Goal: Information Seeking & Learning: Learn about a topic

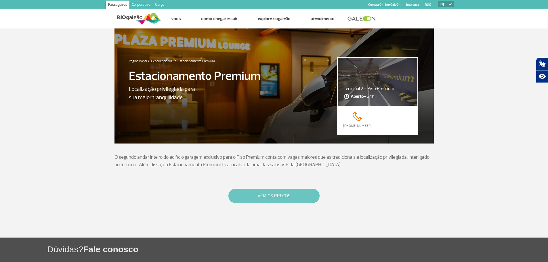
click at [242, 192] on button "VEJA OS PREÇOS" at bounding box center [273, 196] width 91 height 14
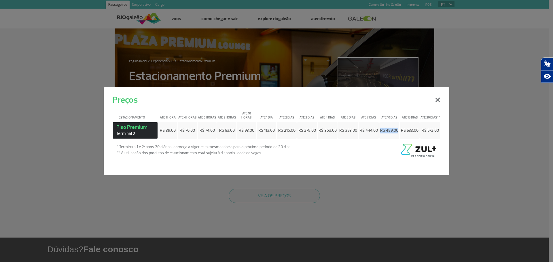
drag, startPoint x: 398, startPoint y: 128, endPoint x: 378, endPoint y: 130, distance: 19.9
click at [378, 130] on table "Estacionamento Até 1 hora Até 4 horas Até 6 horas Até 8 horas Até 10 horas Até …" at bounding box center [276, 122] width 328 height 33
click at [437, 102] on button "×" at bounding box center [437, 99] width 15 height 21
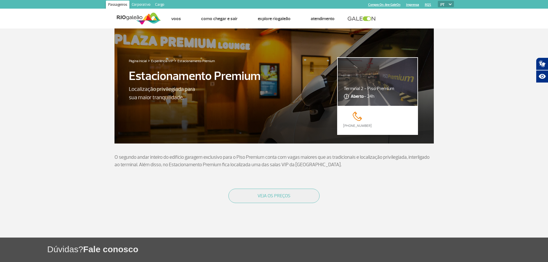
scroll to position [52, 0]
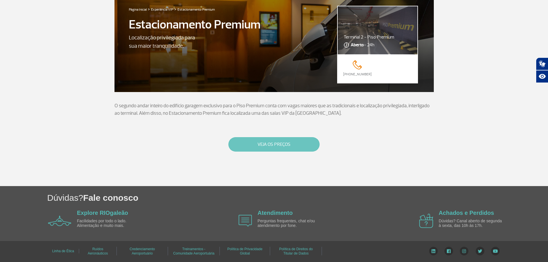
click at [266, 144] on button "VEJA OS PREÇOS" at bounding box center [273, 144] width 91 height 14
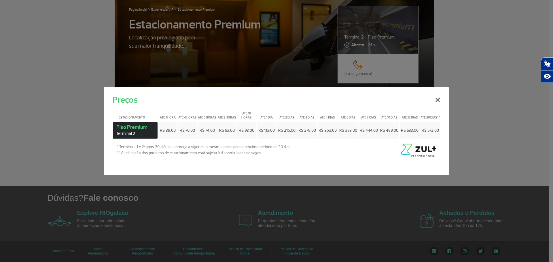
click at [434, 131] on td "R$ 572,00" at bounding box center [430, 130] width 20 height 17
click at [434, 128] on span "R$ 572,00" at bounding box center [429, 130] width 17 height 5
click at [439, 101] on button "×" at bounding box center [437, 99] width 15 height 21
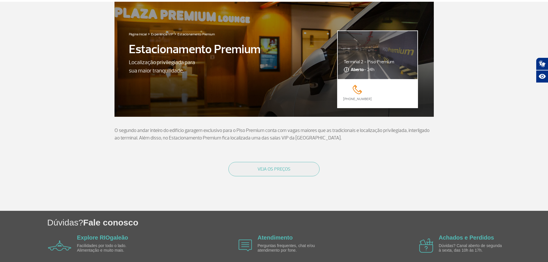
scroll to position [0, 0]
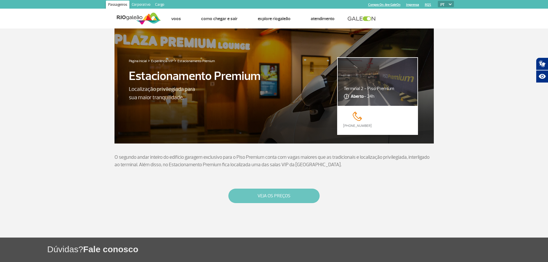
click at [262, 196] on button "VEJA OS PREÇOS" at bounding box center [273, 196] width 91 height 14
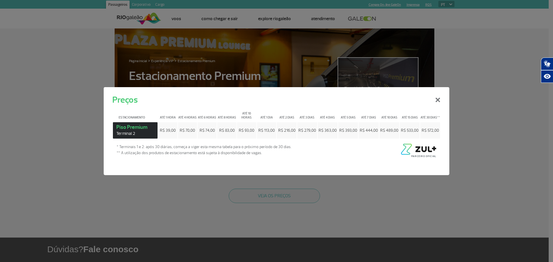
click at [425, 128] on span "R$ 572,00" at bounding box center [429, 130] width 17 height 5
click at [387, 195] on div "Preços × Estacionamento Até 1 hora Até 4 horas Até 6 horas Até 8 horas Até 10 h…" at bounding box center [276, 131] width 553 height 262
click at [438, 101] on button "×" at bounding box center [437, 99] width 15 height 21
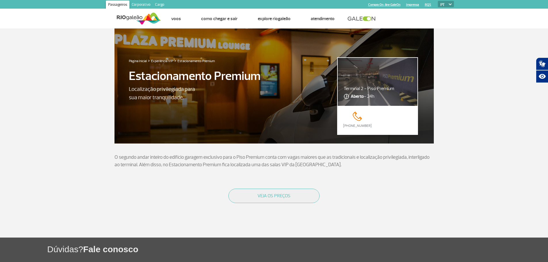
click at [385, 4] on link "Compra On-line GaleOn" at bounding box center [384, 5] width 32 height 4
